Goal: Information Seeking & Learning: Learn about a topic

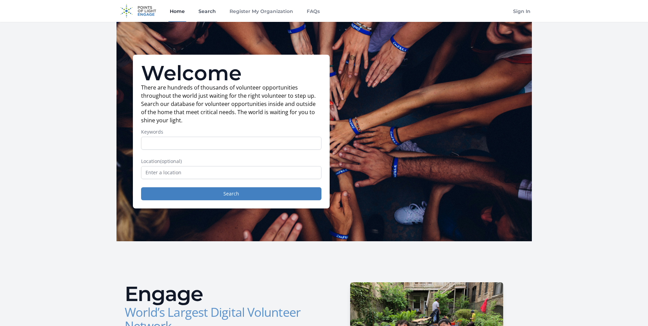
click at [211, 11] on link "Search" at bounding box center [207, 11] width 20 height 22
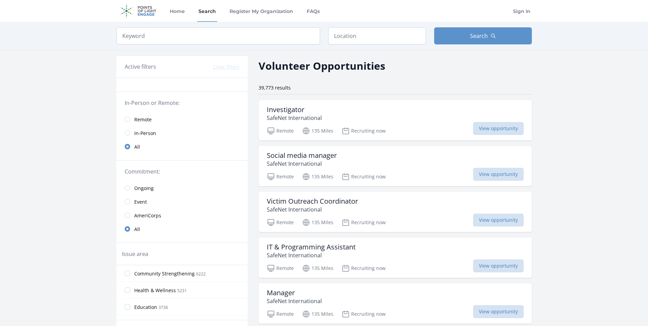
click at [143, 120] on span "Remote" at bounding box center [142, 119] width 17 height 7
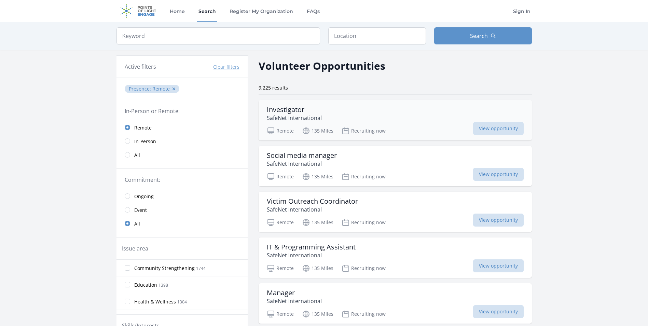
click at [351, 115] on div "Investigator SafeNet International" at bounding box center [395, 113] width 257 height 16
click at [303, 111] on h3 "Investigator" at bounding box center [294, 109] width 55 height 8
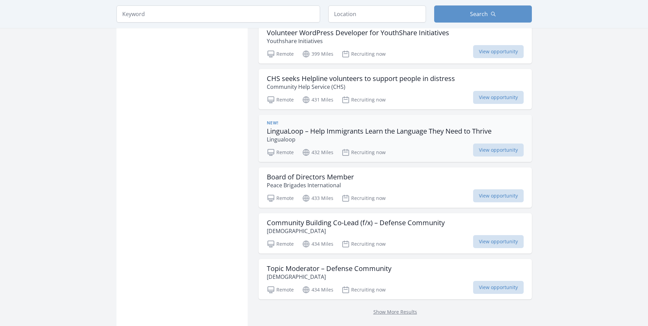
scroll to position [751, 0]
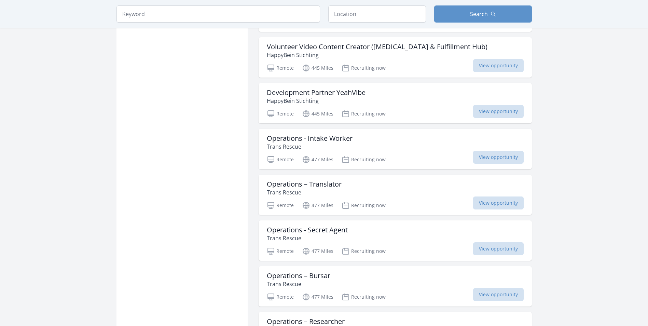
scroll to position [1604, 0]
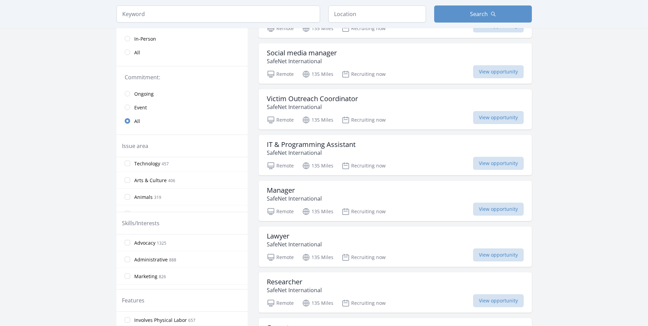
scroll to position [137, 0]
click at [129, 164] on input "Animals 319" at bounding box center [127, 162] width 5 height 5
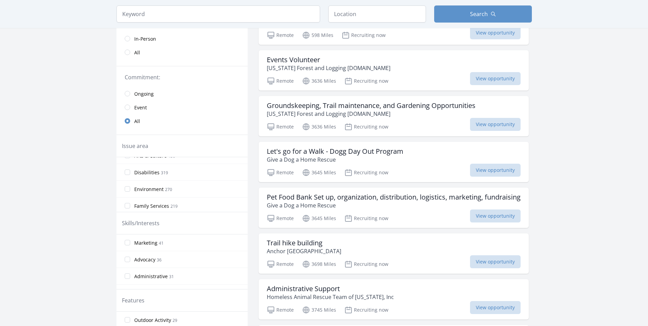
scroll to position [171, 0]
click at [128, 181] on input "Environment 270" at bounding box center [127, 178] width 5 height 5
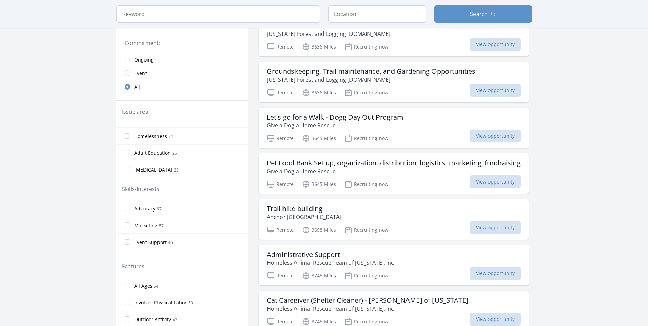
scroll to position [363, 0]
click at [128, 153] on input "Public Safety 79" at bounding box center [127, 153] width 5 height 5
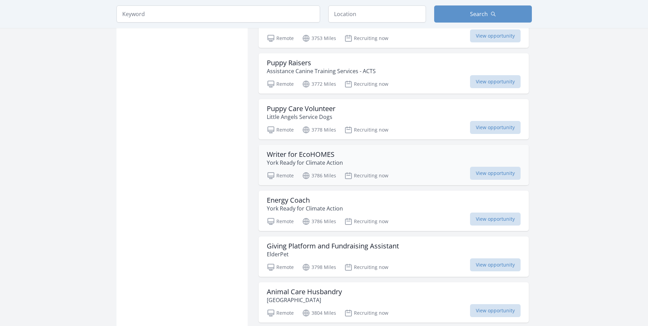
scroll to position [614, 0]
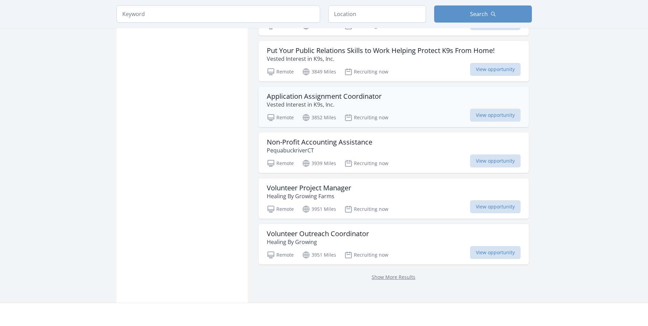
scroll to position [1673, 0]
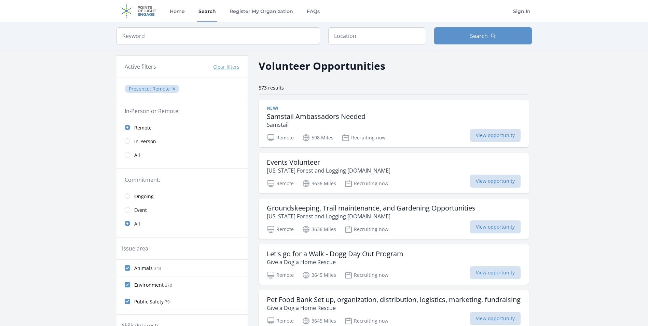
scroll to position [34, 0]
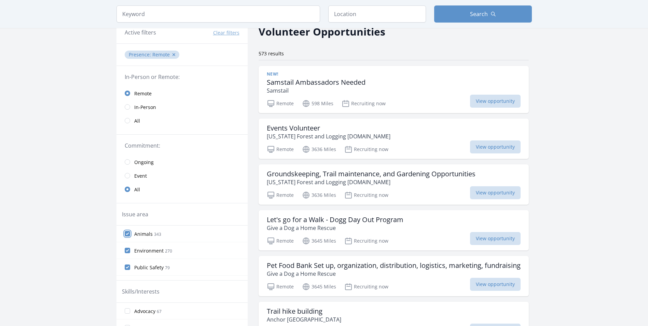
click at [129, 234] on input "Animals 343" at bounding box center [127, 233] width 5 height 5
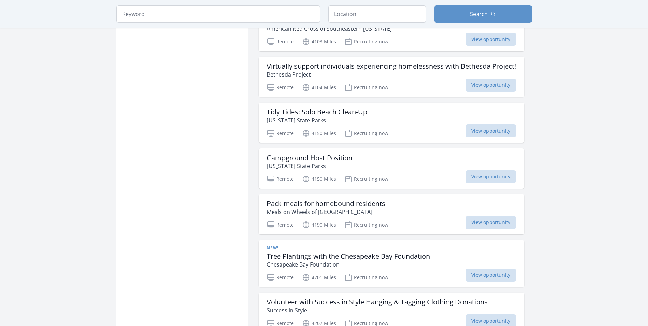
scroll to position [683, 0]
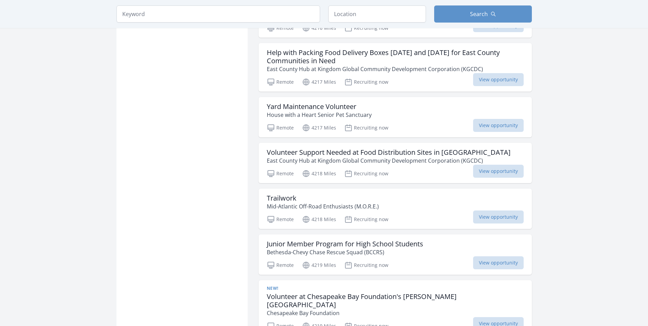
scroll to position [1331, 0]
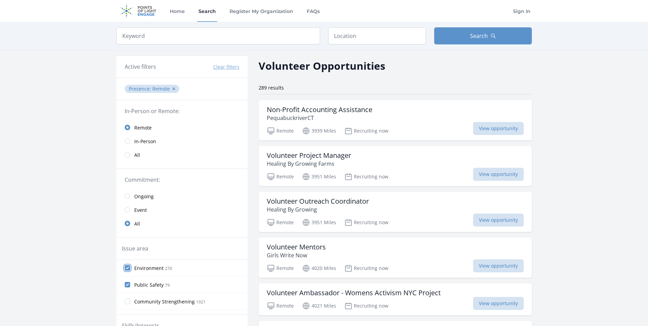
click at [129, 268] on input "Environment 270" at bounding box center [127, 267] width 5 height 5
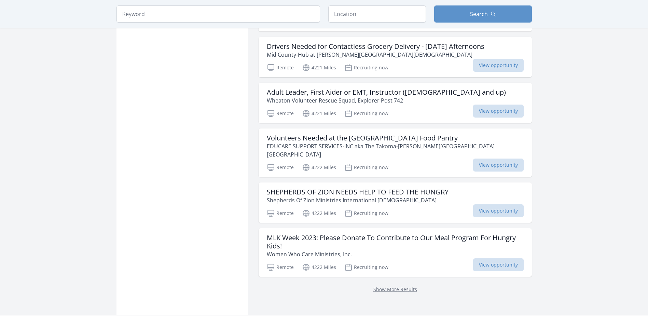
scroll to position [785, 0]
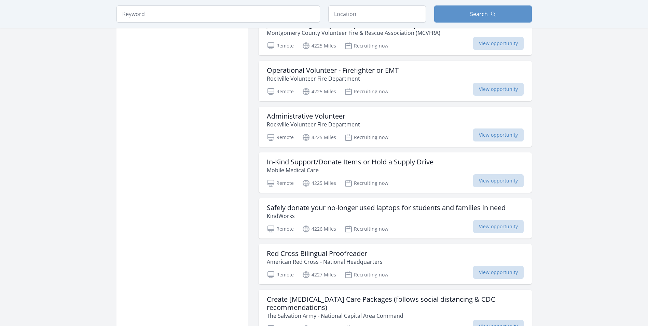
scroll to position [1570, 0]
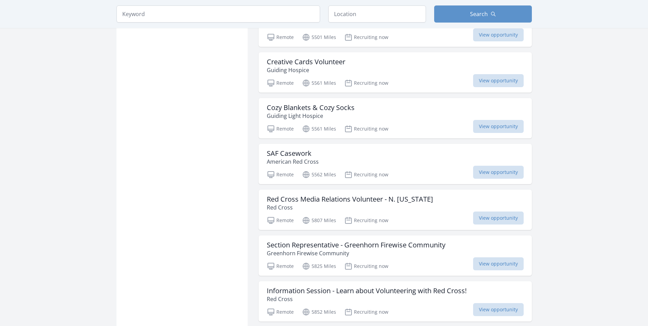
scroll to position [2628, 0]
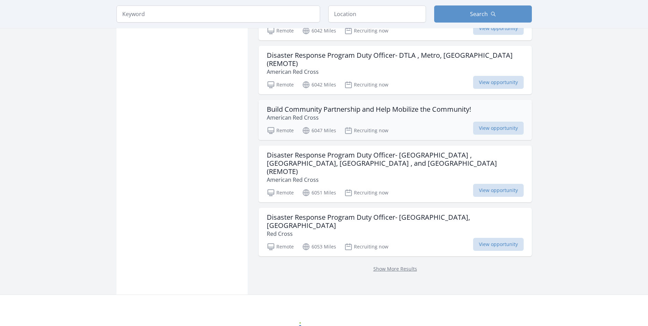
scroll to position [3277, 0]
click at [409, 264] on link "Show More Results" at bounding box center [395, 267] width 44 height 6
click at [378, 263] on p "Show More Results" at bounding box center [395, 267] width 257 height 8
click at [379, 264] on link "Show More Results" at bounding box center [395, 267] width 44 height 6
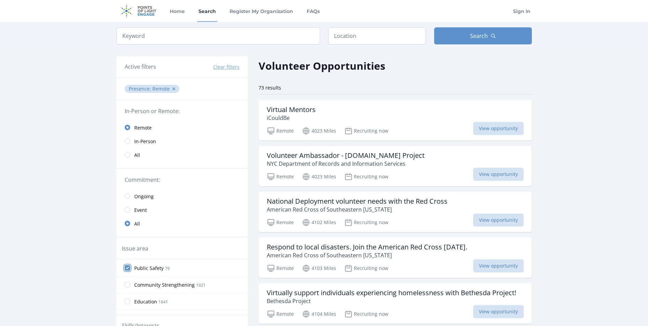
click at [128, 267] on input "Public Safety 79" at bounding box center [127, 267] width 5 height 5
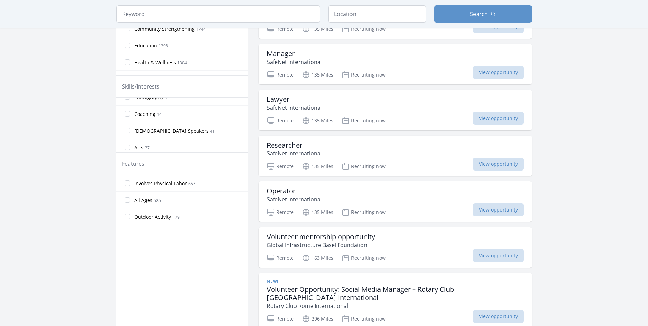
scroll to position [493, 0]
click at [125, 132] on input "Spanish Speakers 41" at bounding box center [127, 131] width 5 height 5
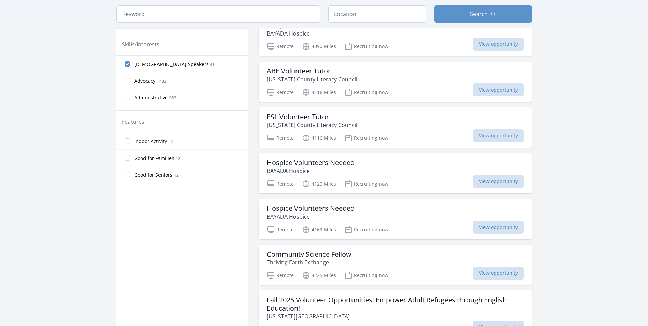
scroll to position [205, 0]
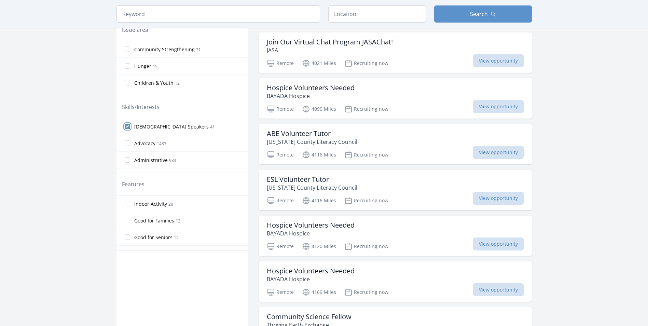
click at [127, 126] on input "Spanish Speakers 41" at bounding box center [127, 126] width 5 height 5
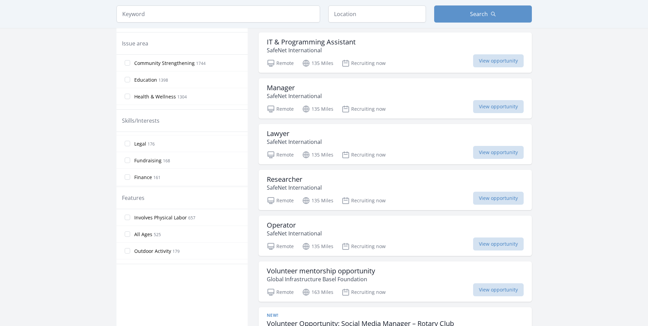
scroll to position [218, 0]
click at [125, 140] on input "Legal 176" at bounding box center [127, 138] width 5 height 5
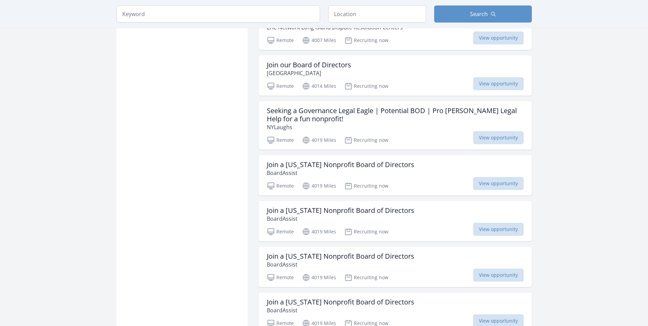
scroll to position [751, 0]
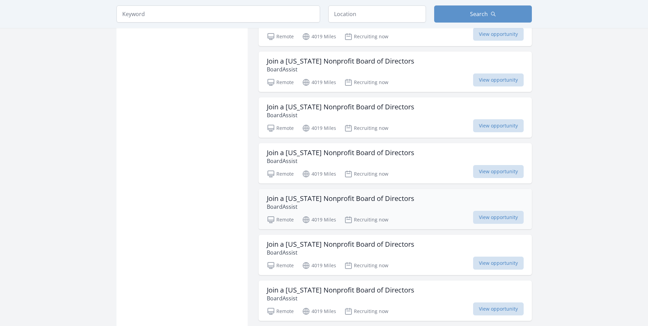
scroll to position [1024, 0]
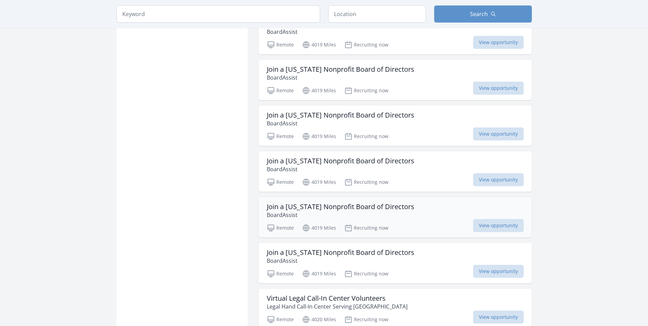
click at [416, 219] on div "Join a New York Nonprofit Board of Directors BoardAssist Remote 4019 Miles Recr…" at bounding box center [394, 217] width 273 height 40
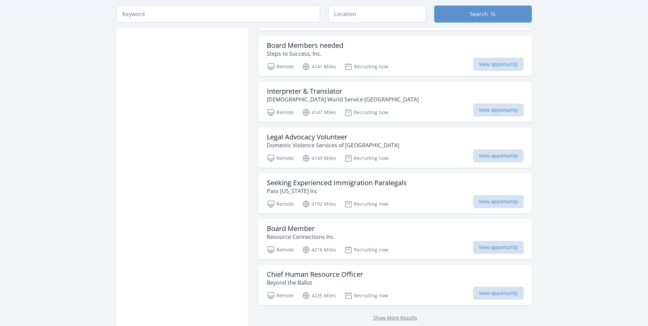
scroll to position [1673, 0]
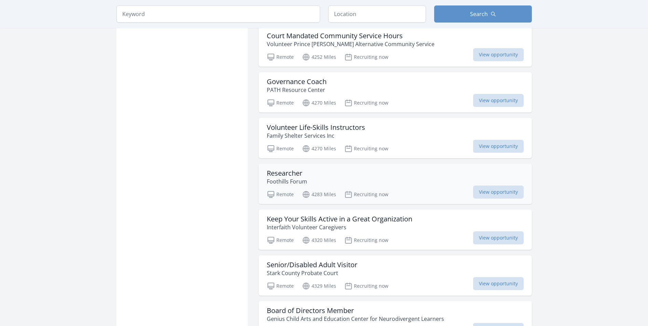
scroll to position [2253, 0]
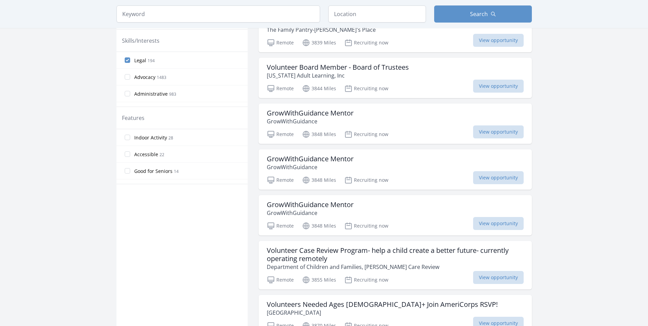
scroll to position [0, 0]
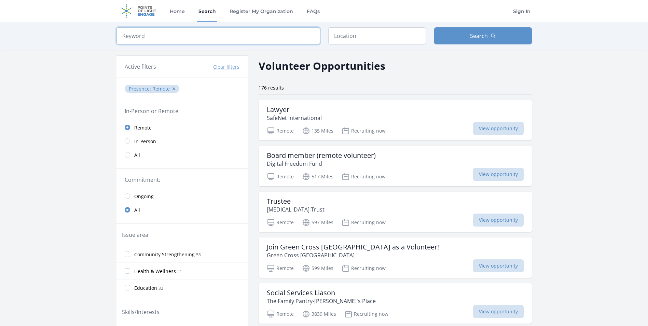
click at [141, 32] on input "search" at bounding box center [217, 35] width 203 height 17
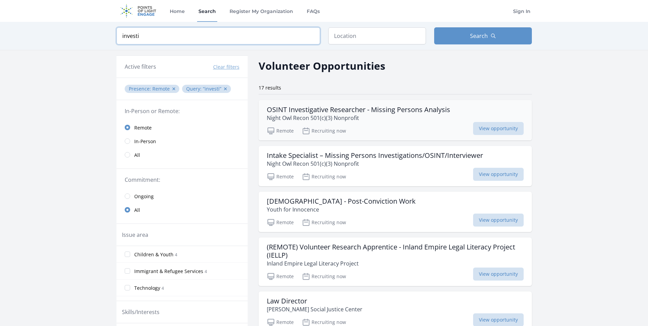
type input "investi"
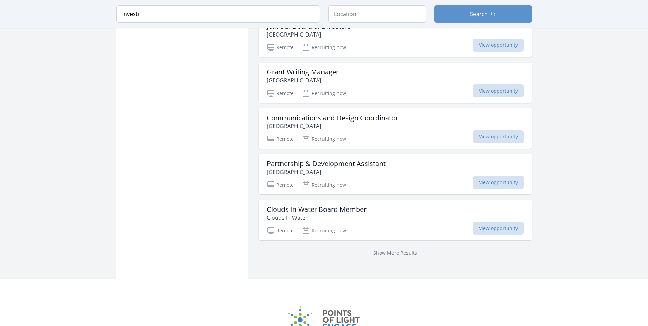
scroll to position [683, 0]
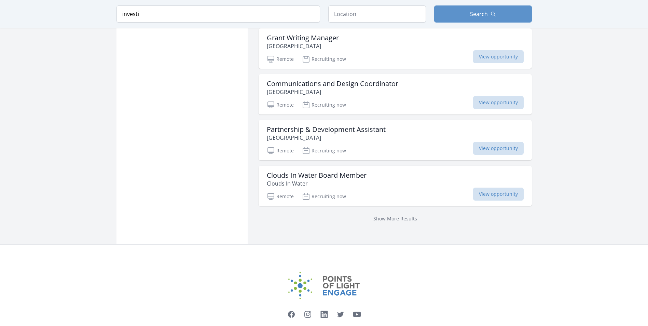
click at [401, 222] on div "Show More Results" at bounding box center [394, 218] width 273 height 25
click at [401, 219] on link "Show More Results" at bounding box center [395, 218] width 44 height 6
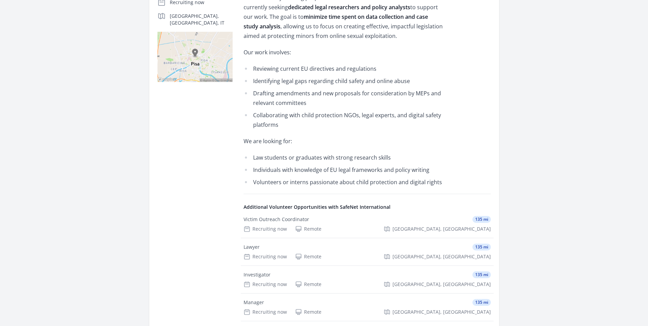
scroll to position [68, 0]
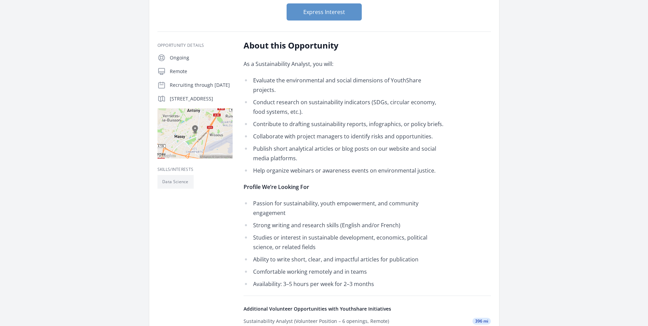
scroll to position [171, 0]
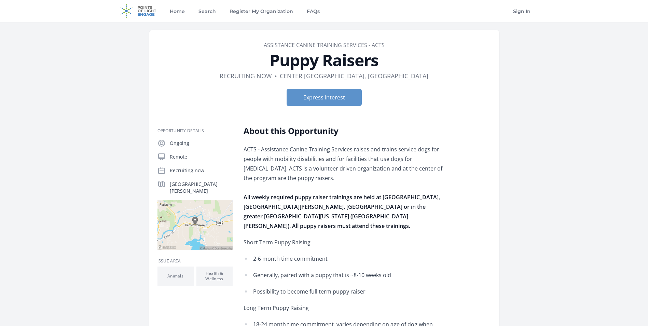
scroll to position [34, 0]
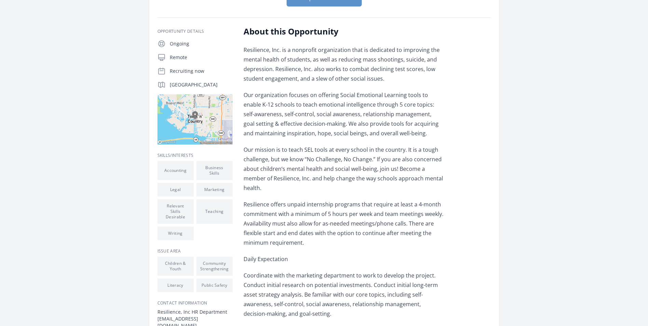
scroll to position [102, 0]
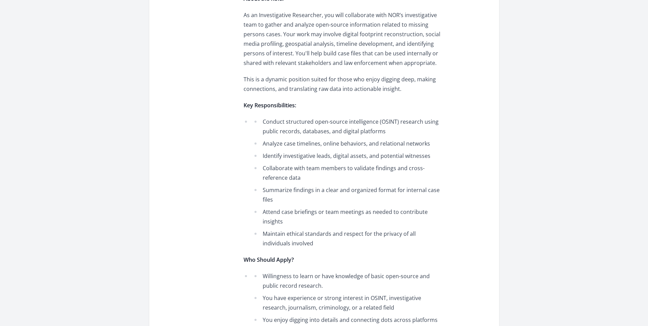
scroll to position [341, 0]
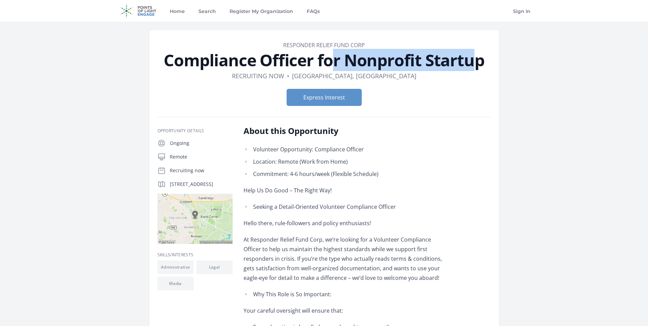
drag, startPoint x: 166, startPoint y: 59, endPoint x: 315, endPoint y: 64, distance: 148.6
click at [315, 64] on h1 "Compliance Officer for Nonprofit Startup" at bounding box center [323, 60] width 333 height 16
